Goal: Task Accomplishment & Management: Complete application form

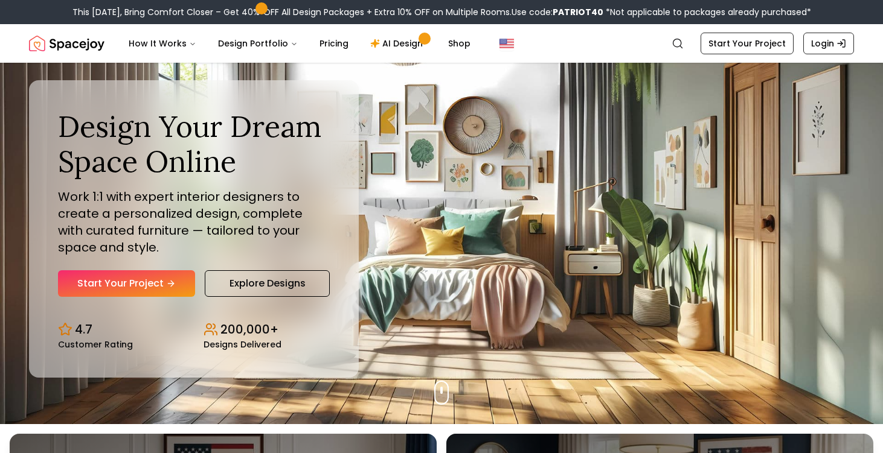
scroll to position [50, 0]
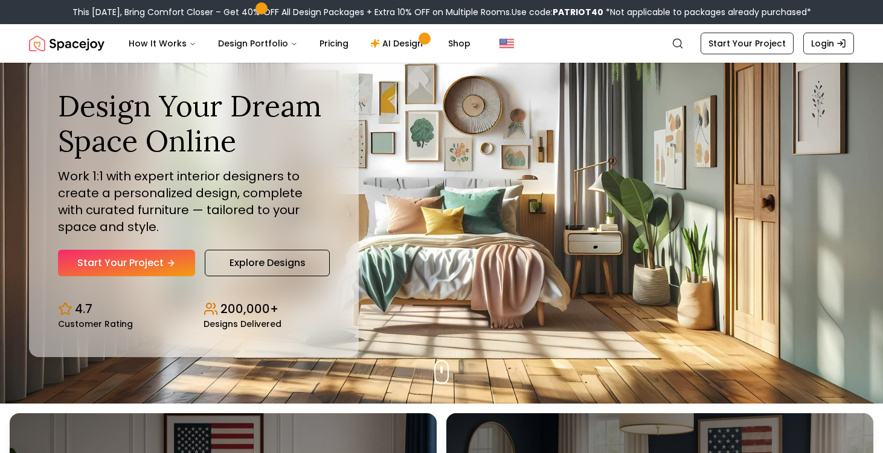
click at [164, 248] on div "Design Your Dream Space Online Work 1:1 with expert interior designers to creat…" at bounding box center [194, 183] width 272 height 188
click at [164, 255] on link "Start Your Project" at bounding box center [126, 263] width 137 height 27
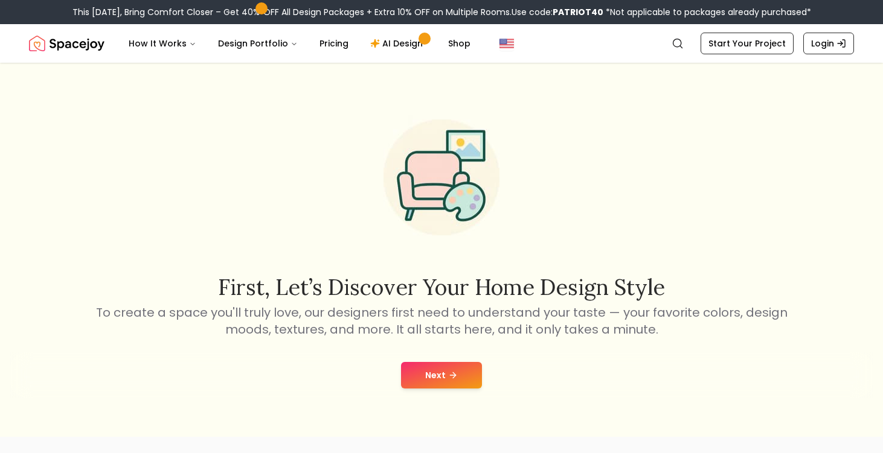
click at [418, 367] on button "Next" at bounding box center [441, 375] width 81 height 27
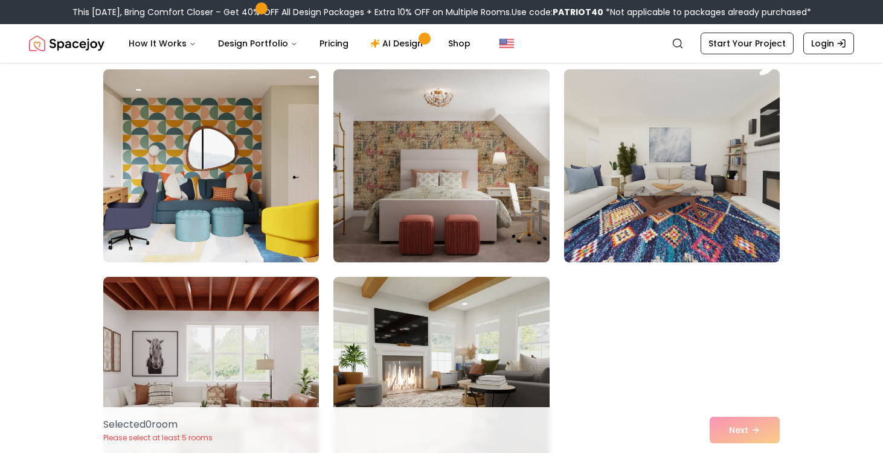
scroll to position [1241, 0]
